Goal: Transaction & Acquisition: Purchase product/service

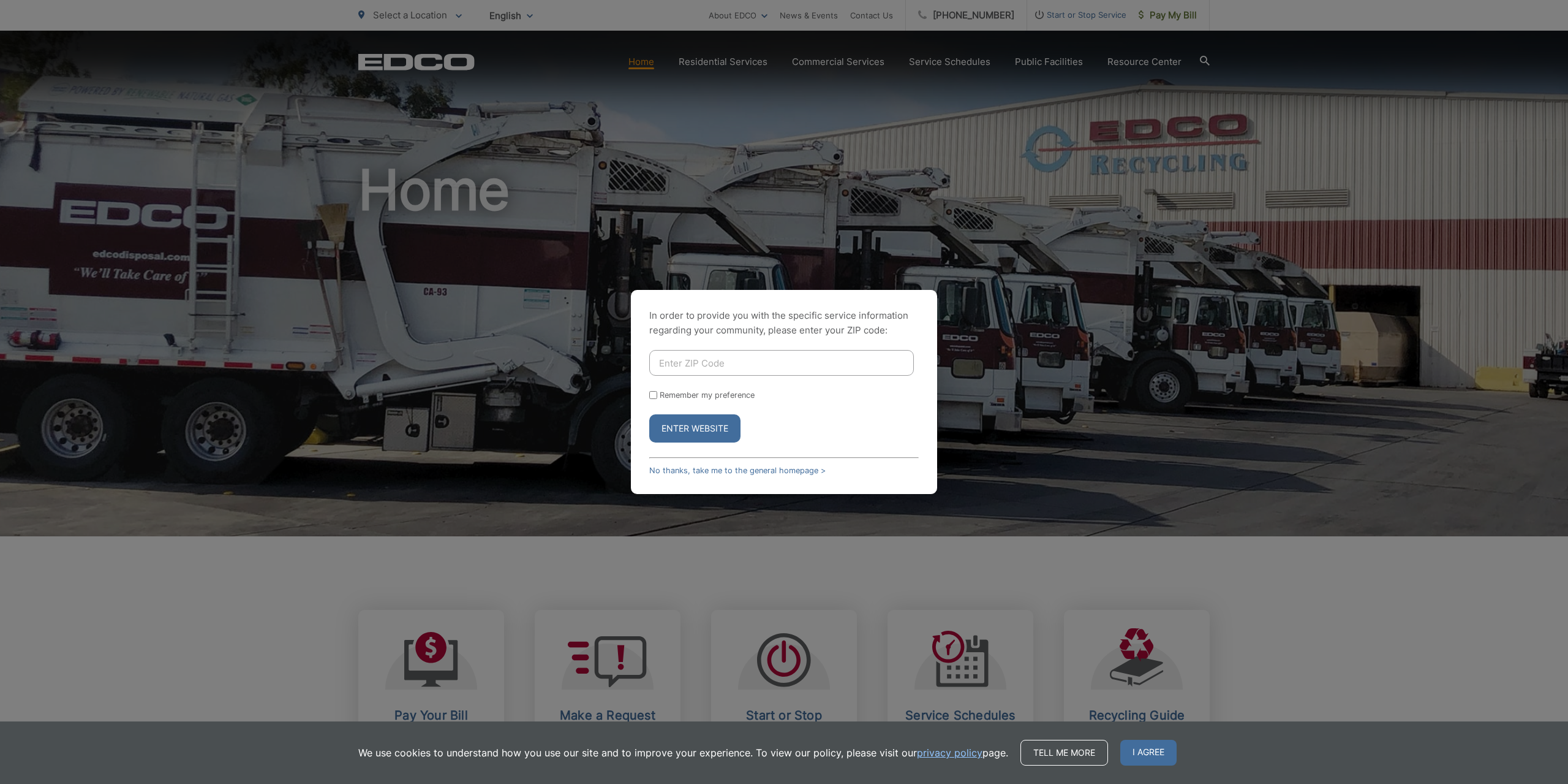
click at [714, 366] on input "Enter ZIP Code" at bounding box center [782, 363] width 265 height 26
type input "91935"
click at [705, 425] on button "Enter Website" at bounding box center [695, 428] width 92 height 28
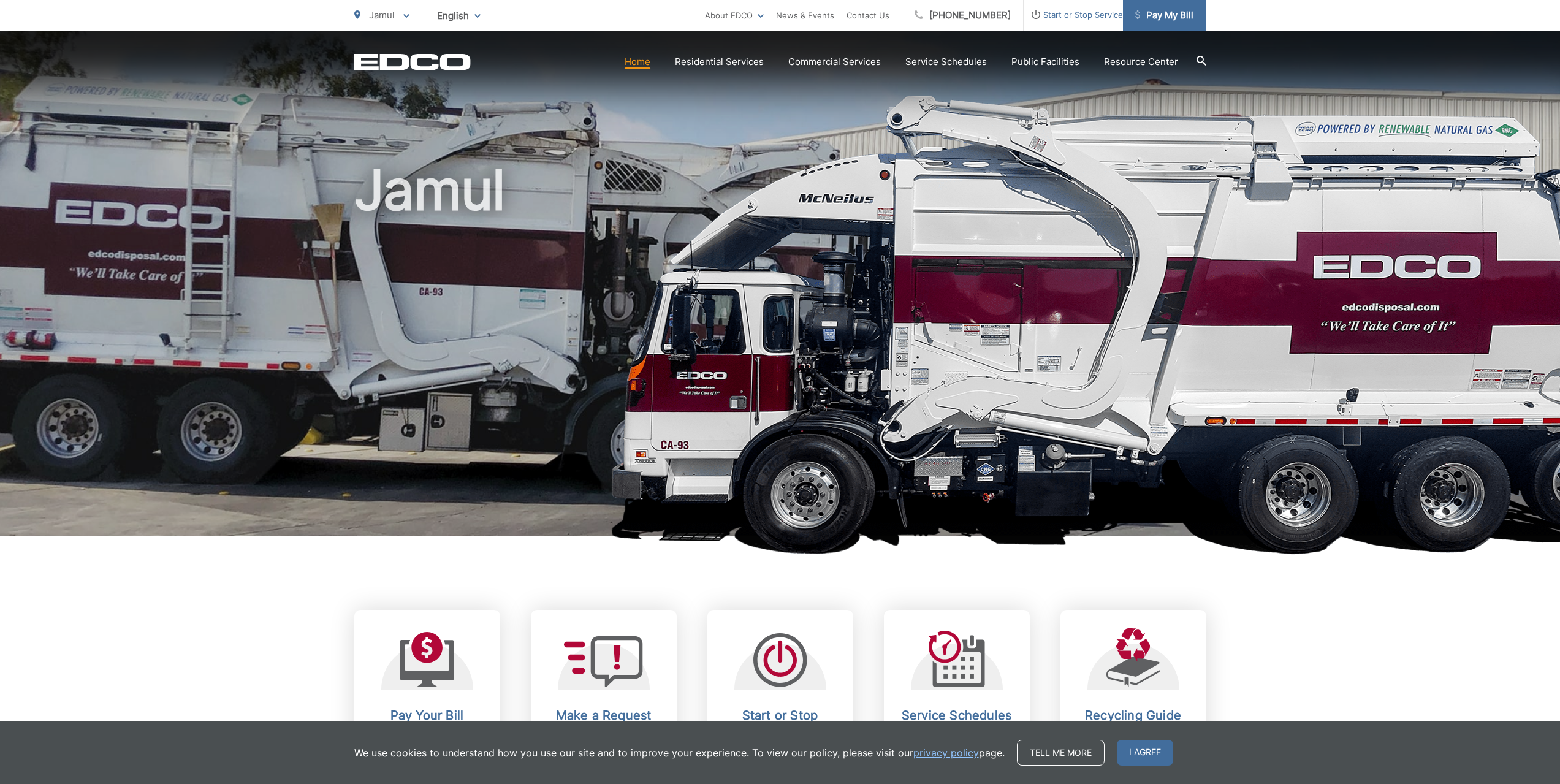
click at [1152, 11] on span "Pay My Bill" at bounding box center [1164, 15] width 58 height 15
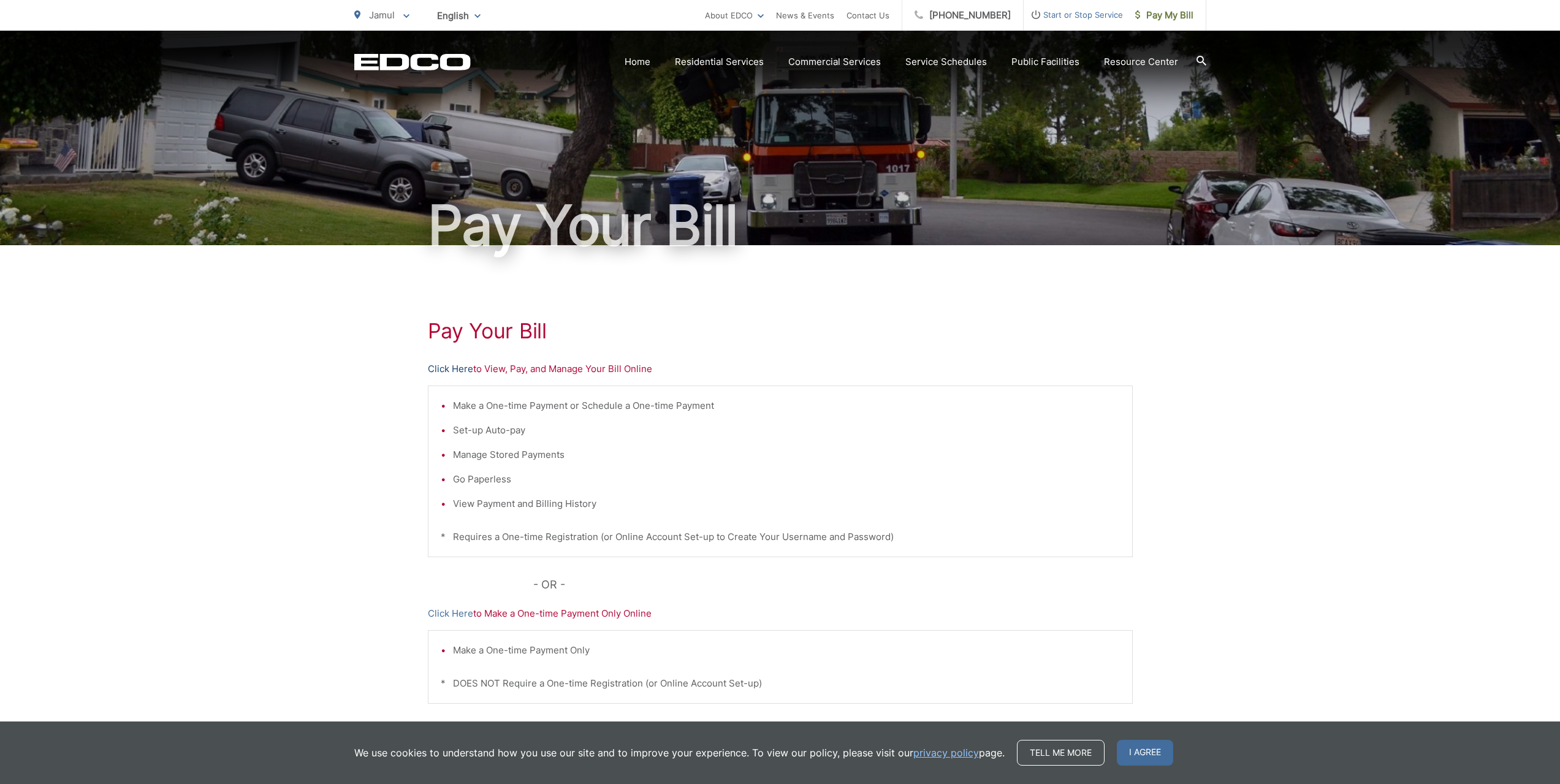
click at [462, 365] on link "Click Here" at bounding box center [450, 369] width 45 height 15
